Goal: Information Seeking & Learning: Learn about a topic

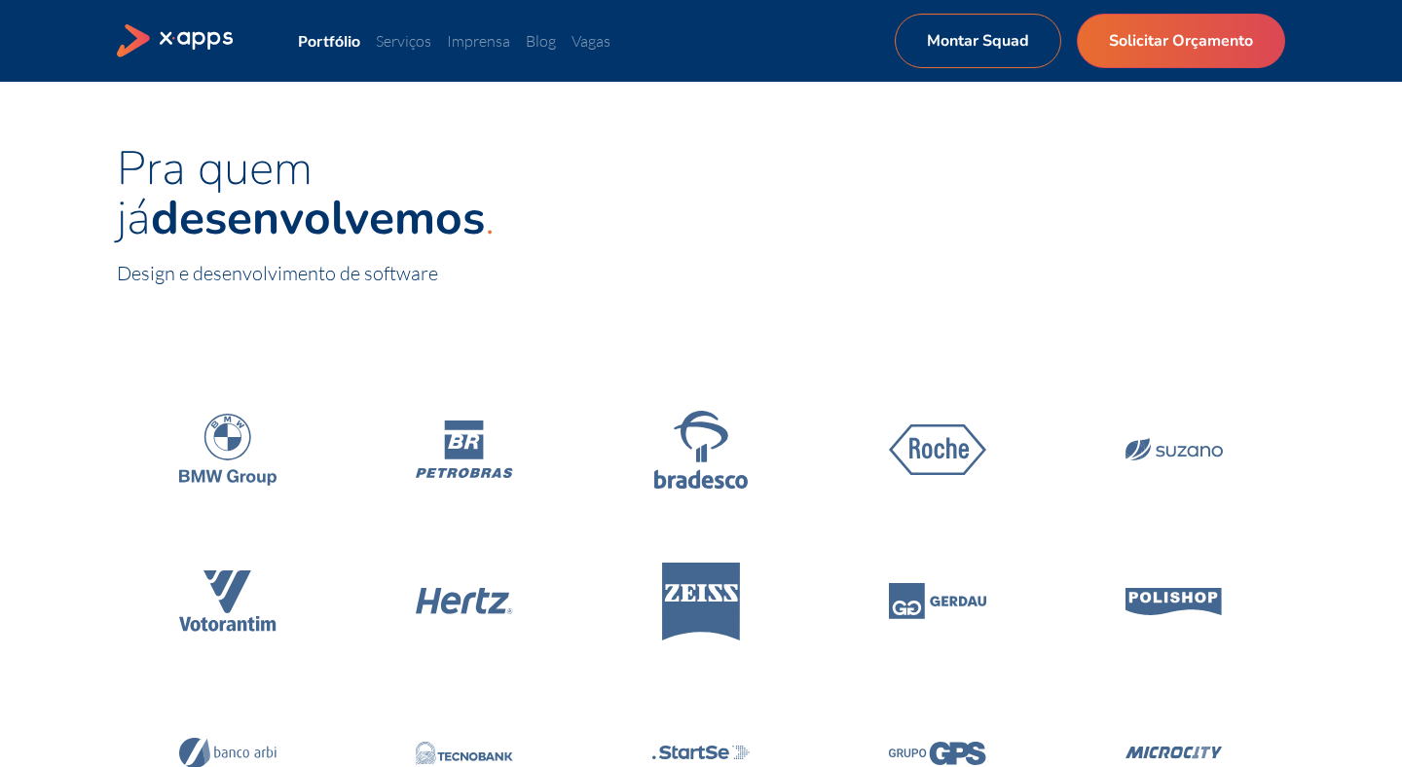
click at [744, 367] on icon at bounding box center [701, 450] width 277 height 166
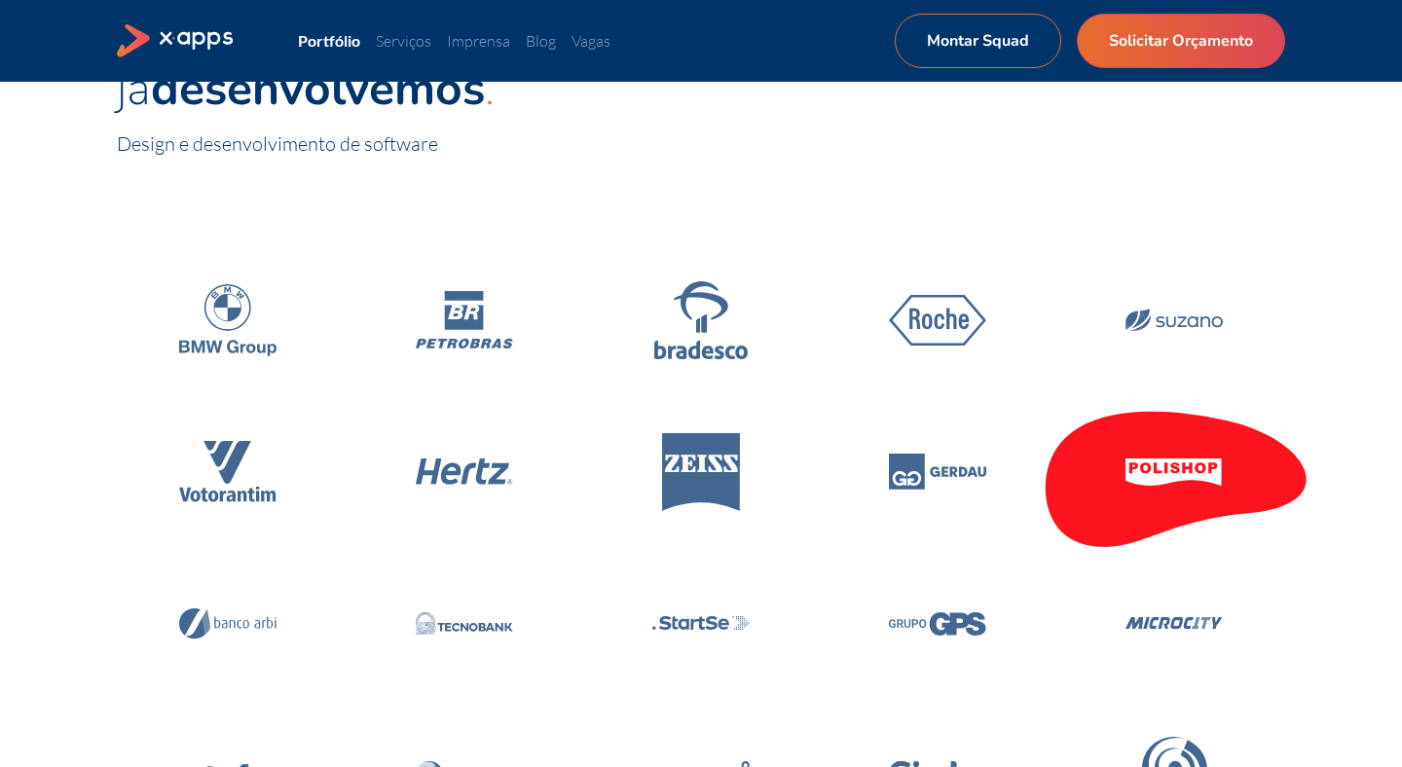
click at [1124, 466] on icon at bounding box center [1174, 472] width 277 height 166
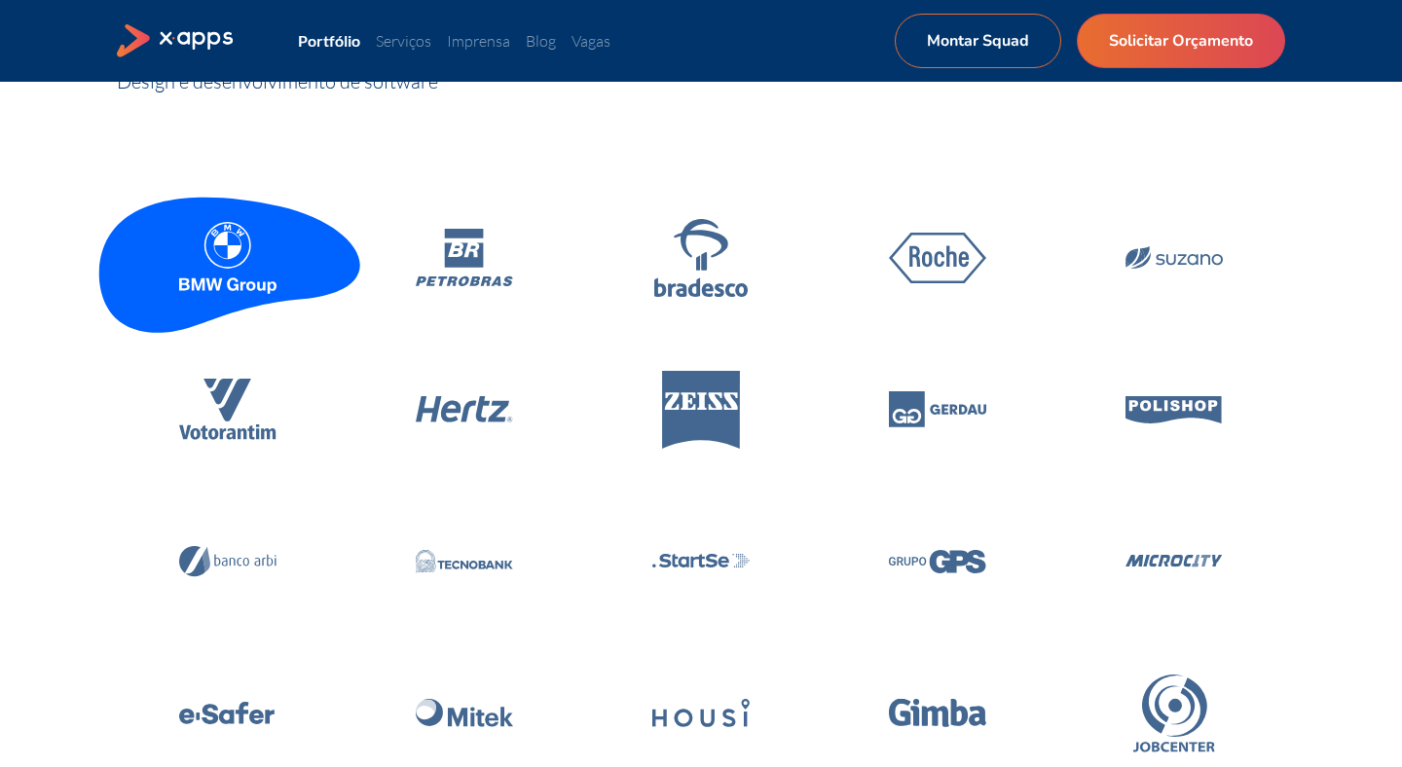
click at [236, 264] on icon at bounding box center [227, 258] width 97 height 72
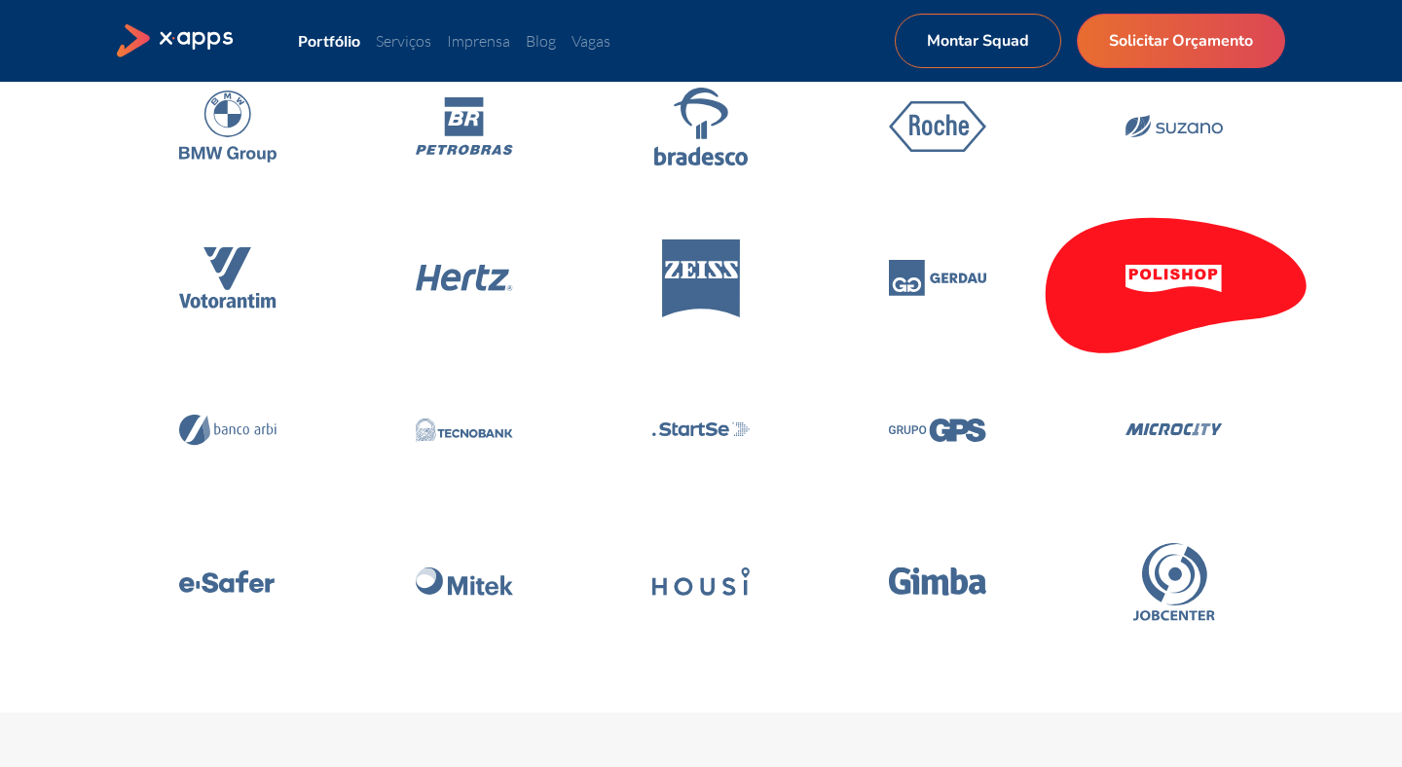
click at [1136, 319] on icon at bounding box center [1174, 279] width 277 height 166
